Goal: Task Accomplishment & Management: Manage account settings

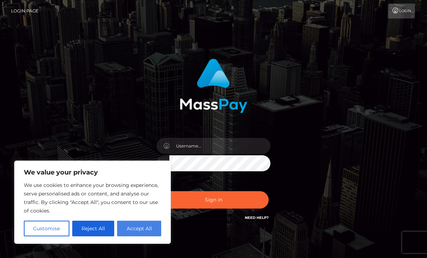
click at [142, 229] on button "Accept All" at bounding box center [139, 229] width 44 height 16
checkbox input "true"
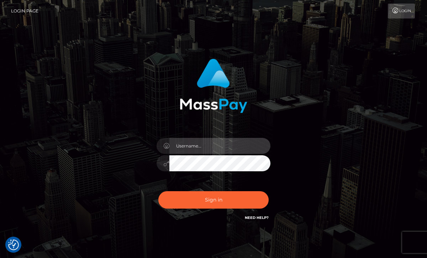
click at [187, 151] on input "text" at bounding box center [219, 146] width 101 height 16
type input "[EMAIL_ADDRESS][DOMAIN_NAME]"
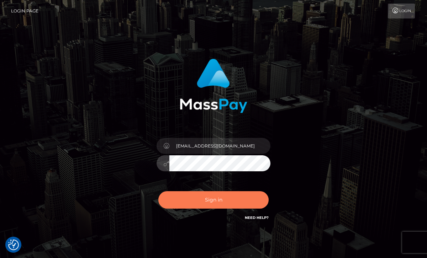
click at [232, 205] on button "Sign in" at bounding box center [213, 199] width 110 height 17
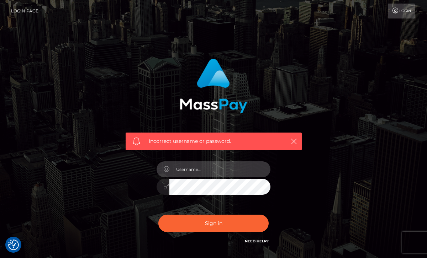
click at [190, 171] on input "text" at bounding box center [219, 169] width 101 height 16
type input "[EMAIL_ADDRESS][DOMAIN_NAME]"
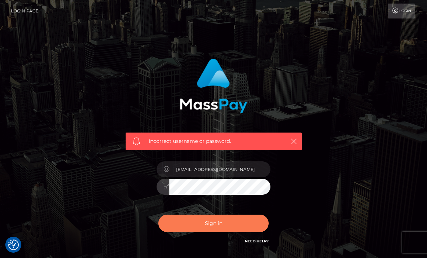
click at [212, 229] on button "Sign in" at bounding box center [213, 223] width 110 height 17
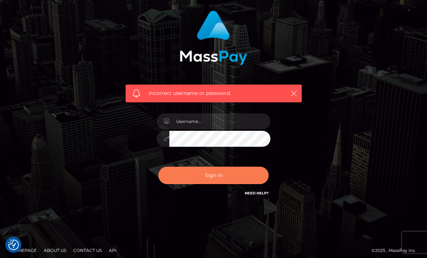
scroll to position [53, 0]
